Goal: Information Seeking & Learning: Learn about a topic

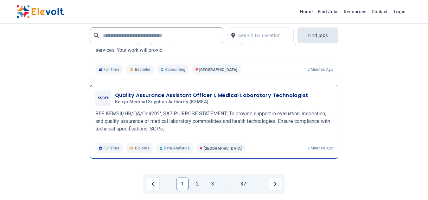
scroll to position [1361, 0]
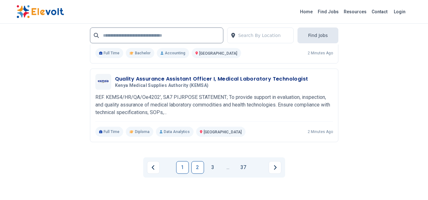
click at [199, 169] on link "2" at bounding box center [197, 167] width 13 height 13
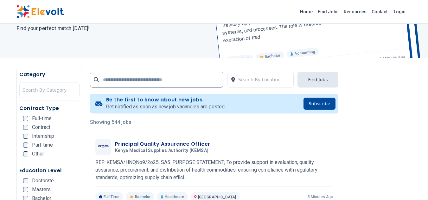
scroll to position [95, 0]
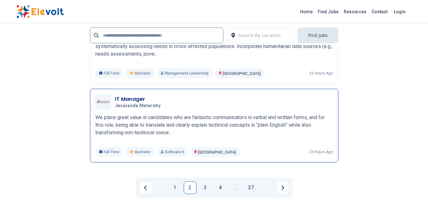
scroll to position [1424, 0]
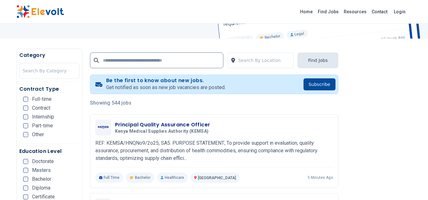
scroll to position [95, 0]
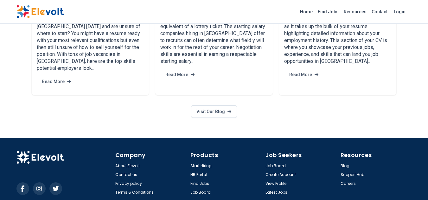
scroll to position [1208, 0]
